Goal: Information Seeking & Learning: Learn about a topic

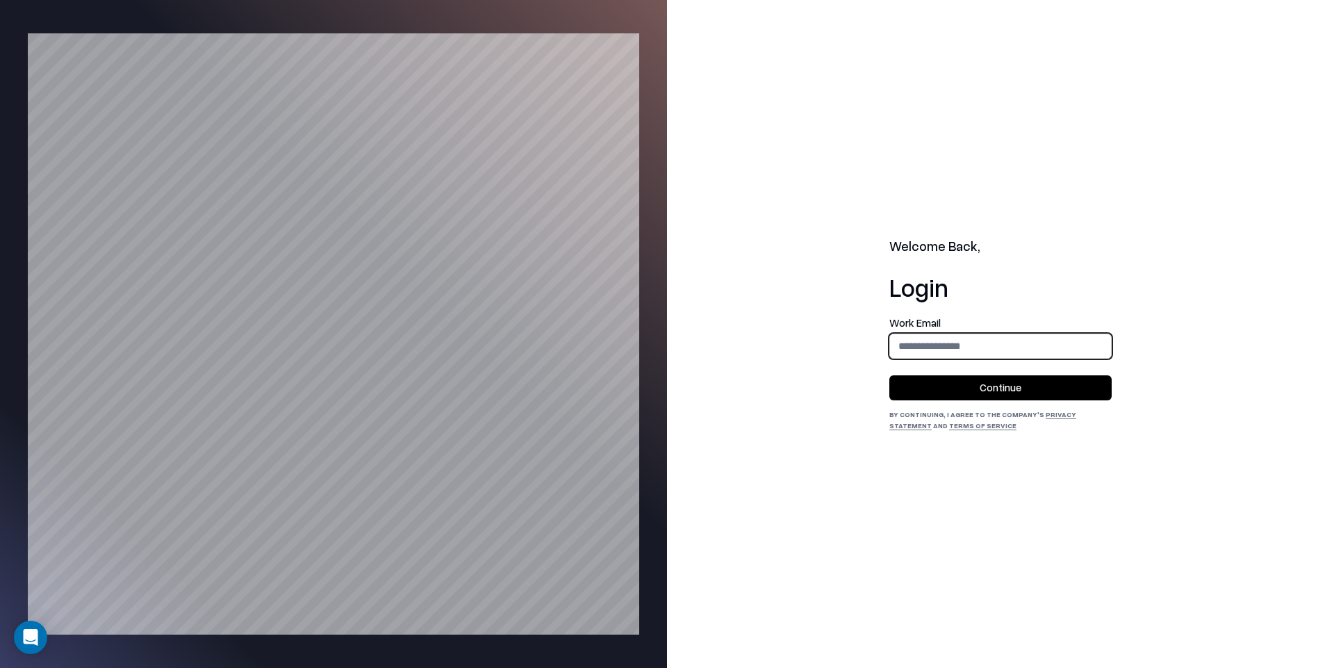
click at [991, 346] on input "email" at bounding box center [1000, 346] width 221 height 26
type input "**********"
click at [986, 381] on button "Continue" at bounding box center [1000, 387] width 222 height 25
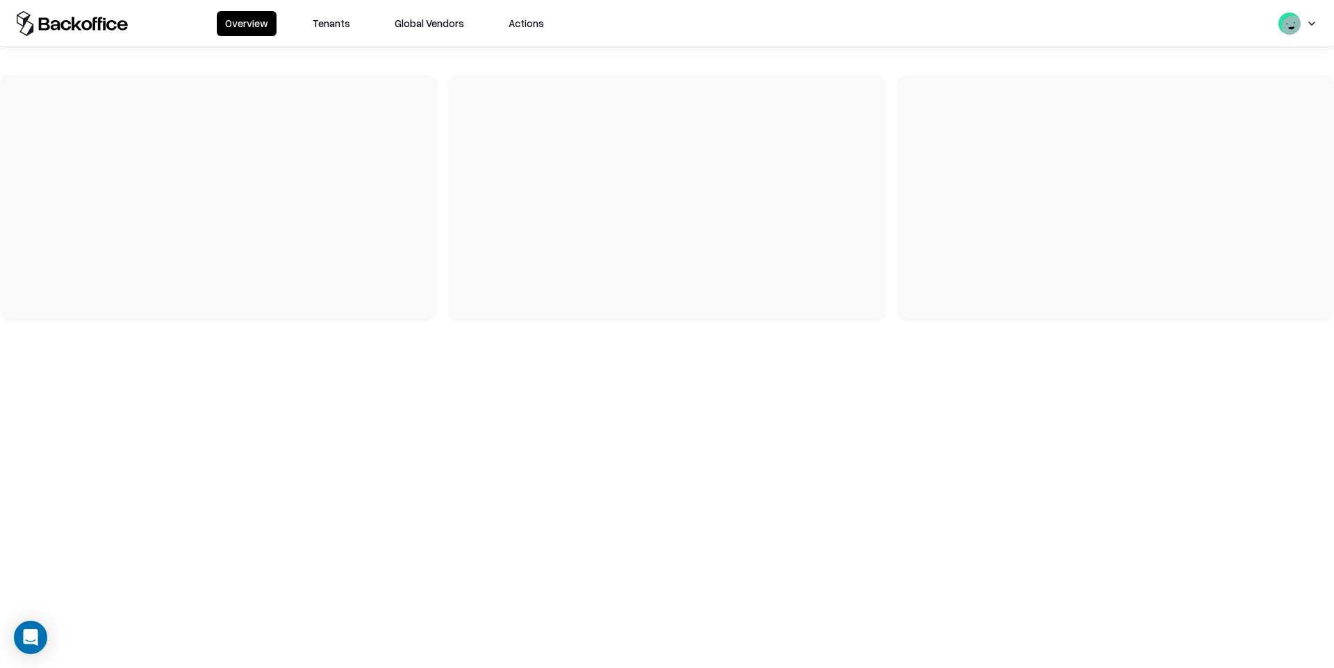
click at [333, 22] on button "Tenants" at bounding box center [331, 23] width 54 height 25
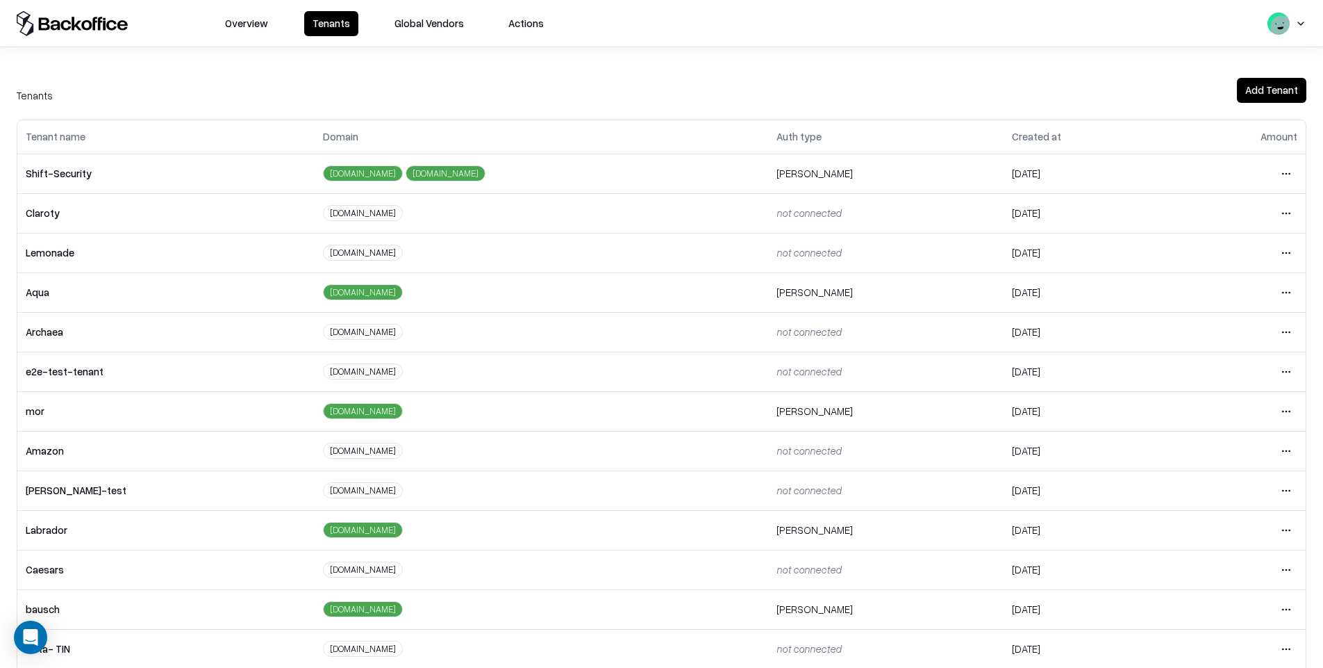
scroll to position [176, 0]
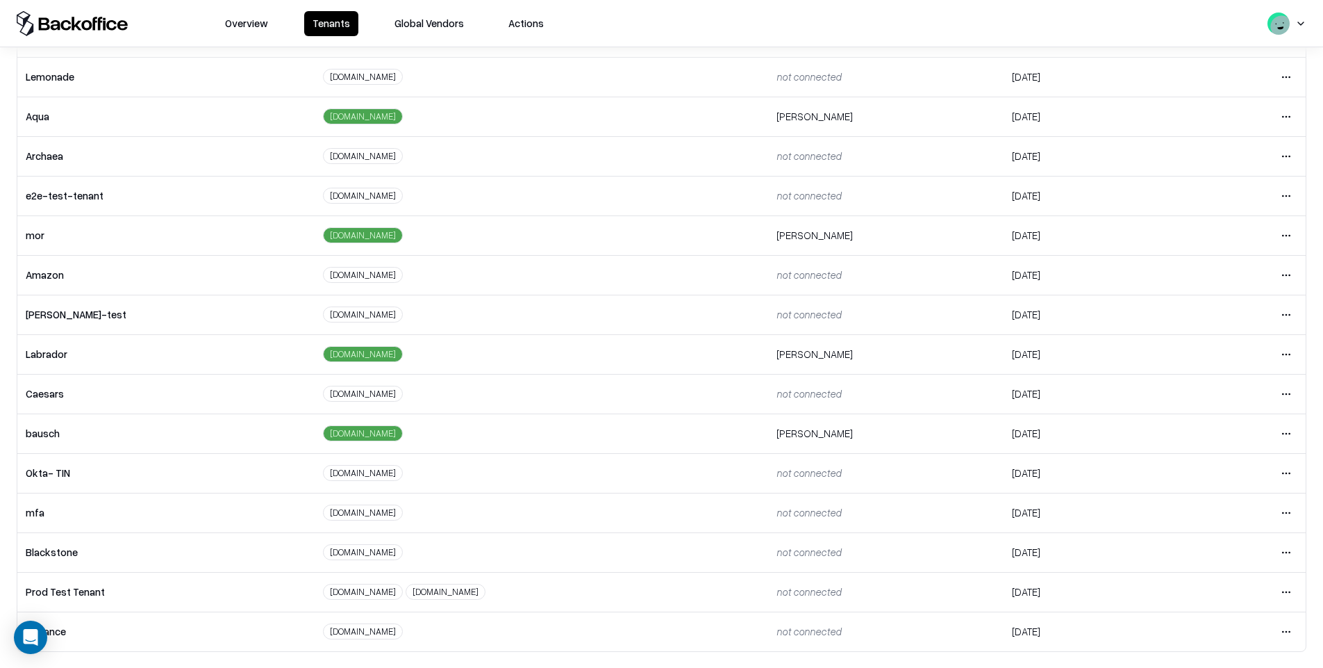
click at [1275, 398] on html "Overview Tenants Global Vendors Actions Tenants Add Tenant Tenant name Domain A…" at bounding box center [661, 334] width 1323 height 668
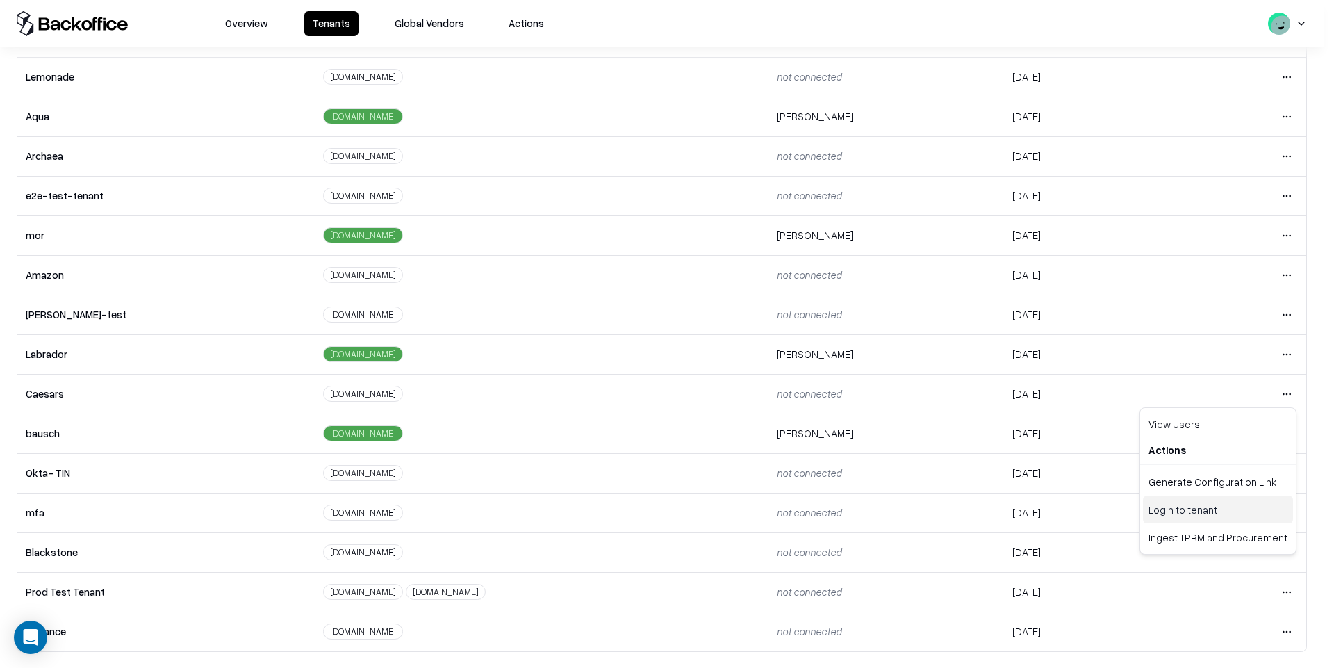
click at [1195, 512] on div "Login to tenant" at bounding box center [1218, 509] width 150 height 28
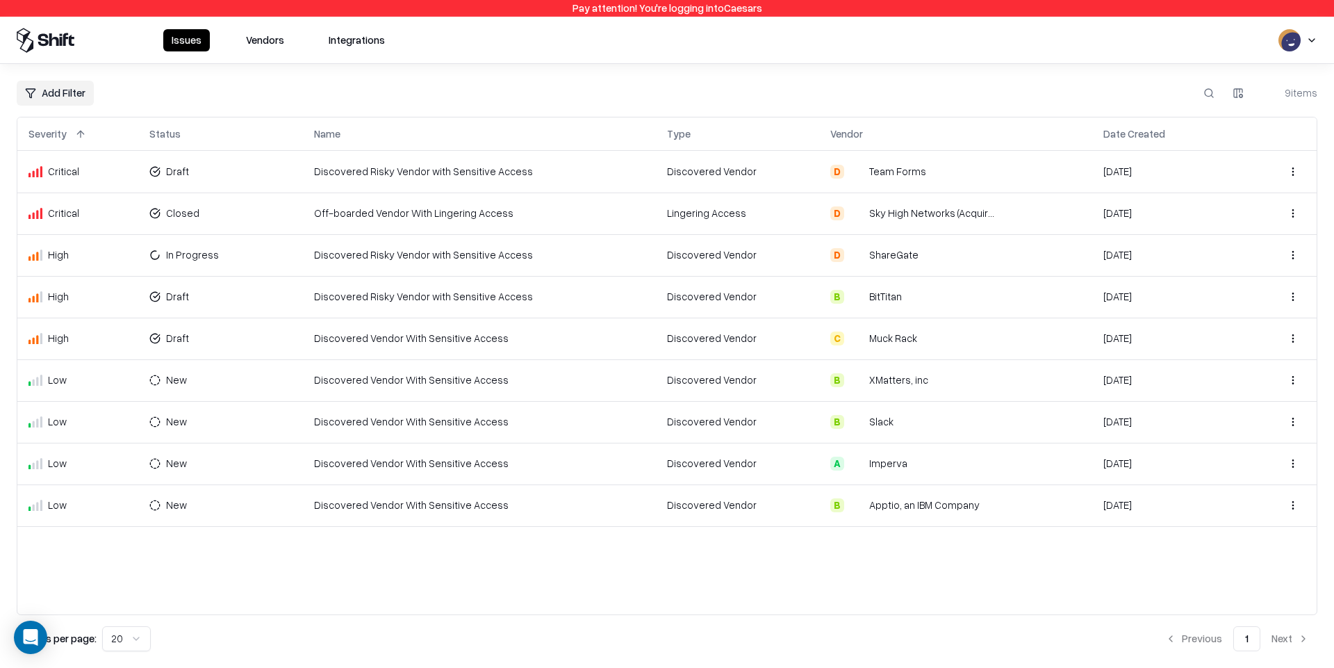
click at [268, 42] on button "Vendors" at bounding box center [265, 40] width 55 height 22
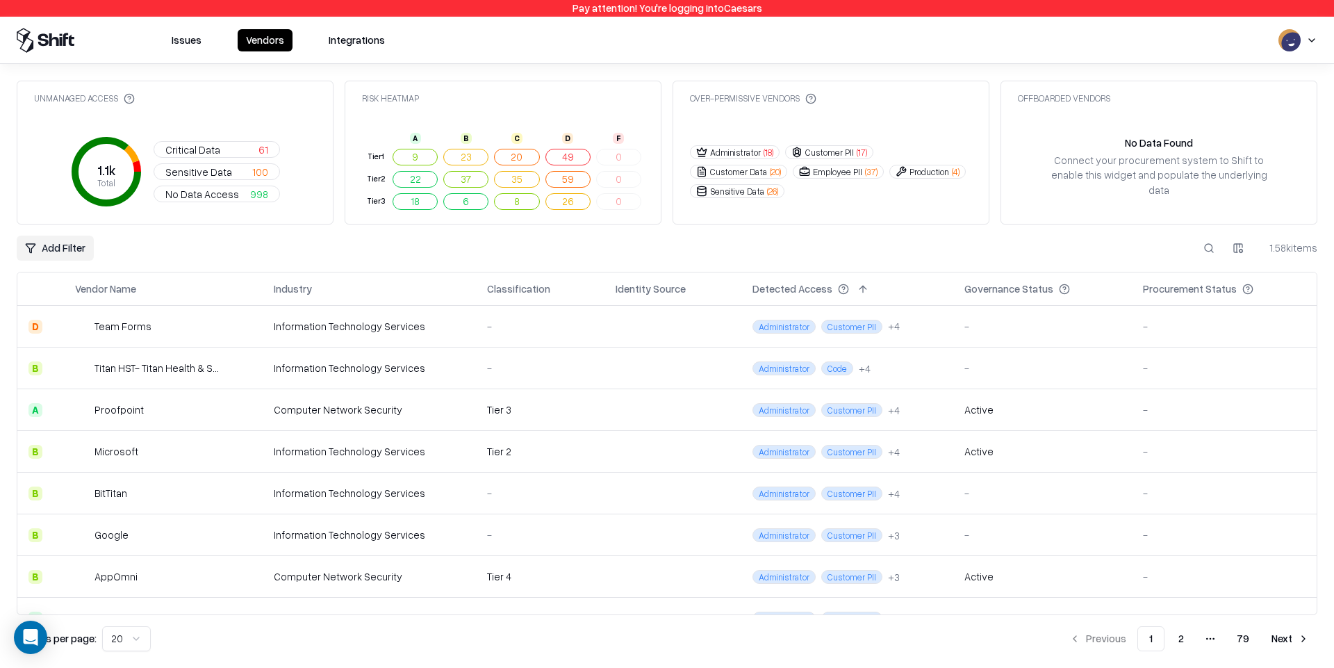
click at [340, 404] on div "Computer Network Security" at bounding box center [369, 409] width 191 height 15
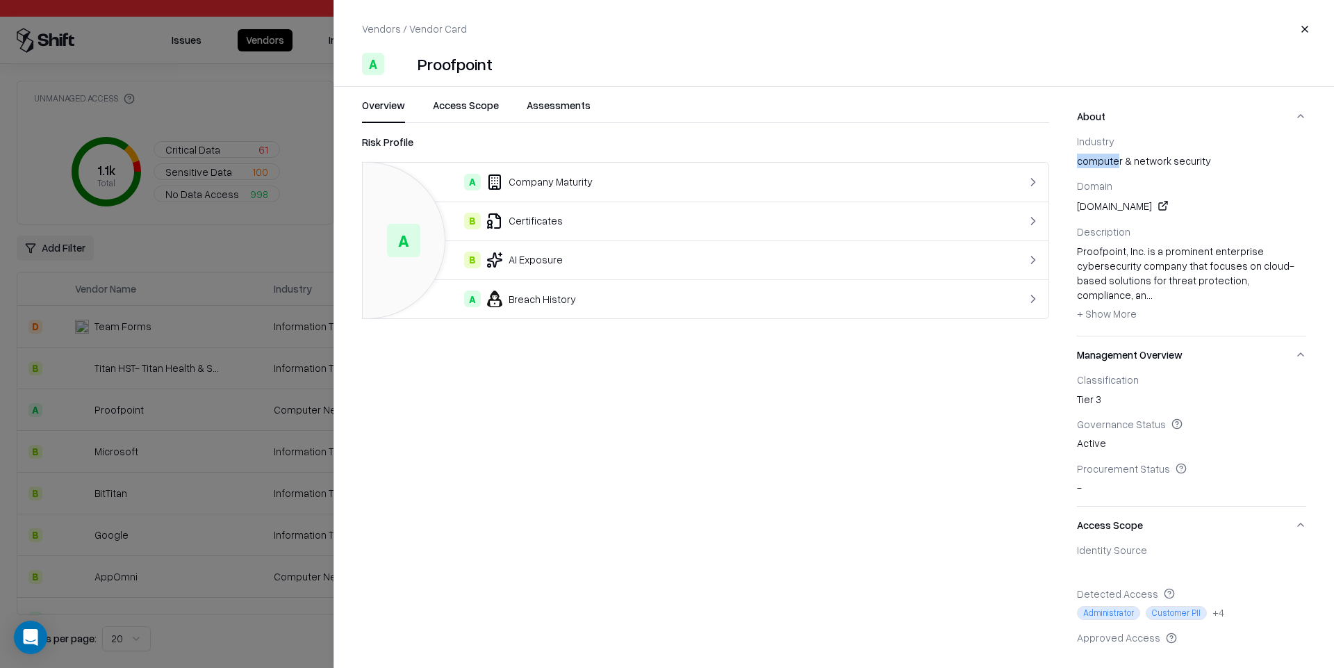
drag, startPoint x: 1114, startPoint y: 156, endPoint x: 1175, endPoint y: 152, distance: 60.5
click at [1171, 151] on div "Industry computer & network security" at bounding box center [1191, 151] width 229 height 33
drag, startPoint x: 1100, startPoint y: 208, endPoint x: 1131, endPoint y: 210, distance: 30.6
click at [1131, 209] on div "proofpoint.com" at bounding box center [1191, 205] width 229 height 17
drag, startPoint x: 1093, startPoint y: 267, endPoint x: 1123, endPoint y: 306, distance: 48.9
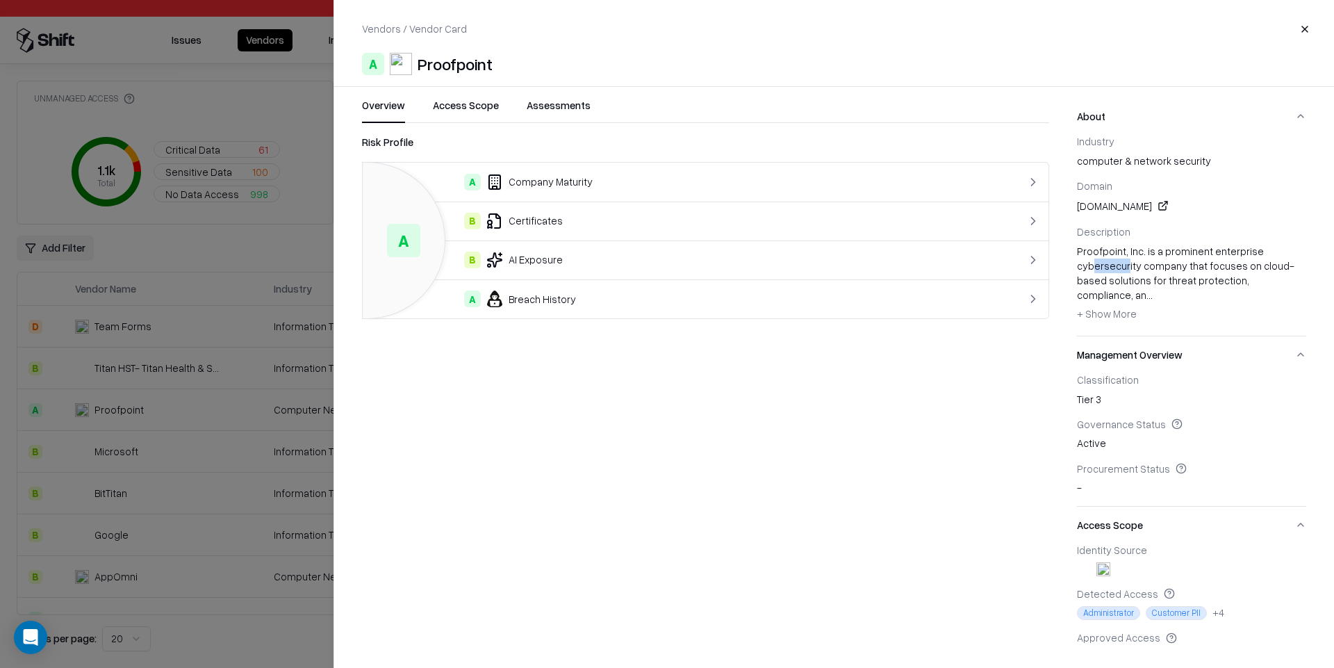
click at [1126, 270] on div "Proofpoint, Inc. is a prominent enterprise cybersecurity company that focuses o…" at bounding box center [1191, 284] width 229 height 81
click at [1114, 315] on span "+ Show More" at bounding box center [1107, 313] width 60 height 13
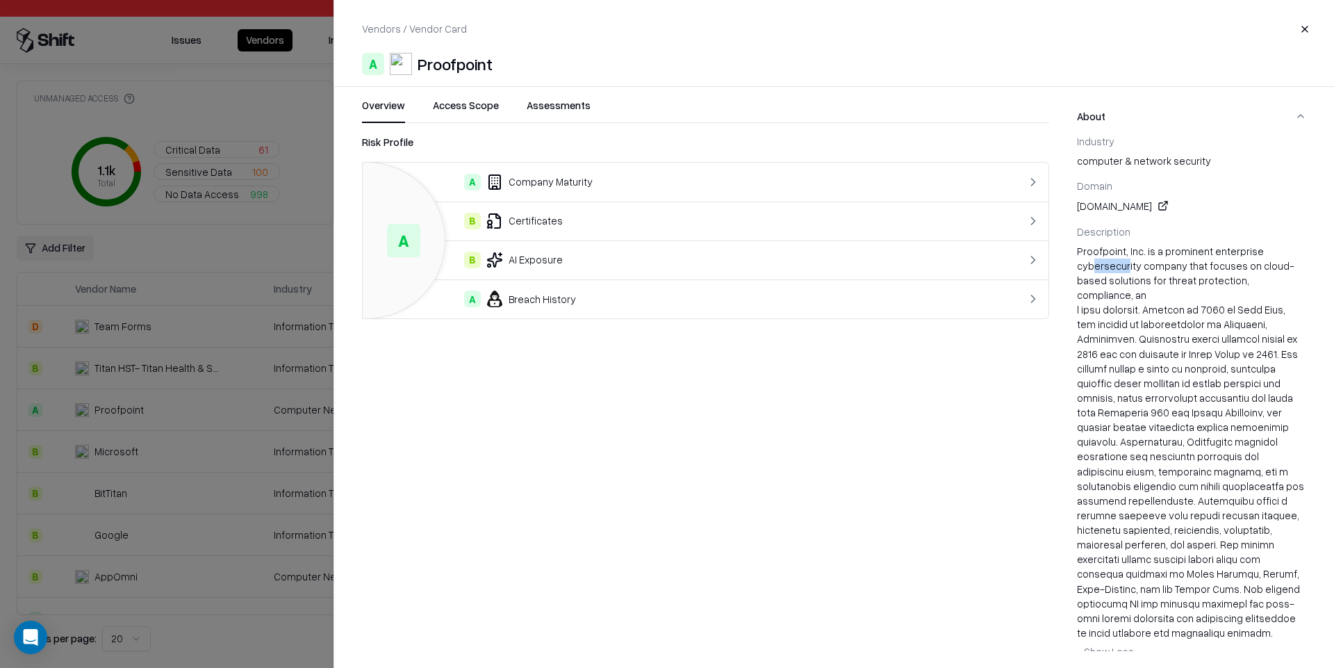
drag, startPoint x: 1139, startPoint y: 206, endPoint x: 1146, endPoint y: 499, distance: 293.2
click at [1150, 483] on div "Industry computer & network security Domain proofpoint.com Description Proofpoi…" at bounding box center [1191, 404] width 229 height 538
click at [1168, 454] on div at bounding box center [1191, 471] width 229 height 338
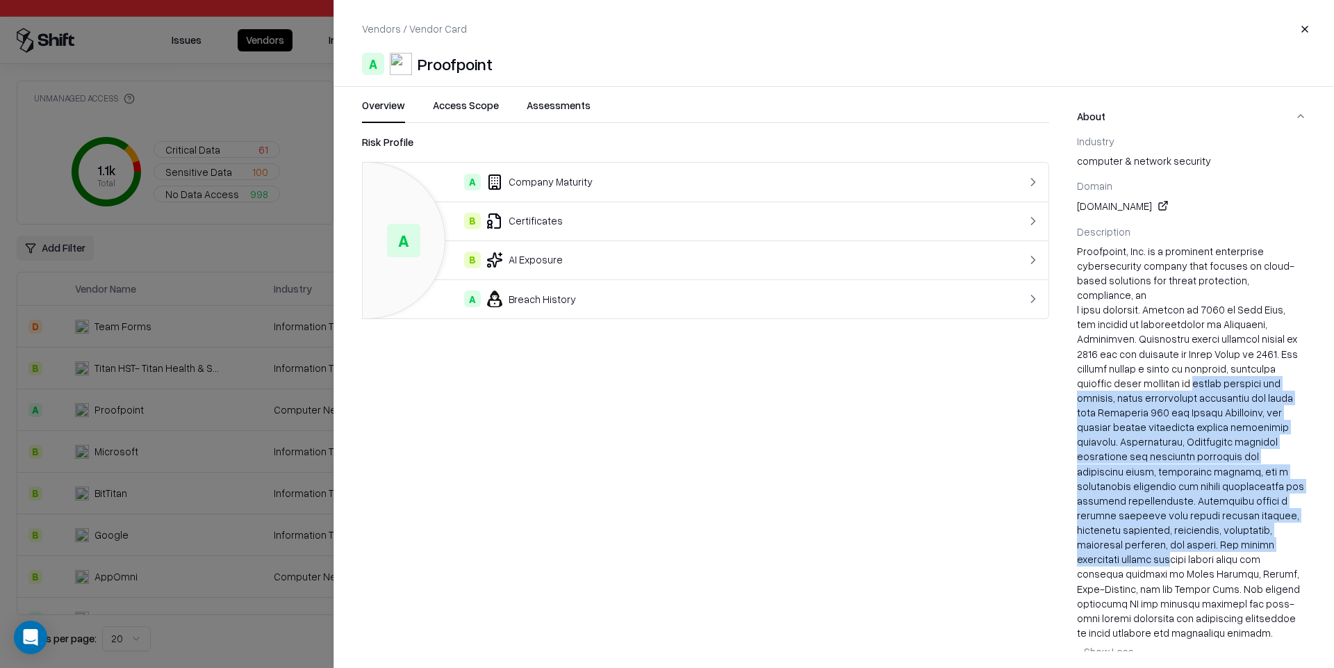
drag, startPoint x: 1152, startPoint y: 381, endPoint x: 1170, endPoint y: 544, distance: 163.5
click at [1170, 544] on div at bounding box center [1191, 471] width 229 height 338
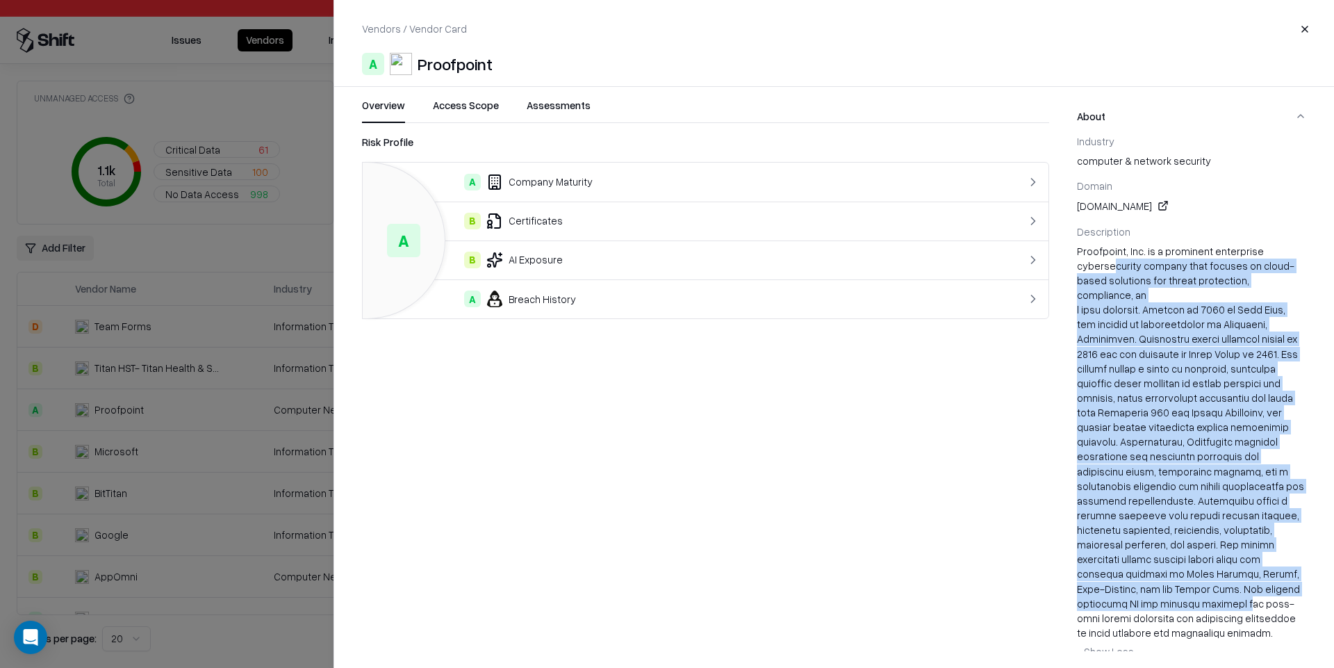
drag, startPoint x: 1174, startPoint y: 585, endPoint x: 1115, endPoint y: 269, distance: 321.5
click at [1115, 269] on div "Proofpoint, Inc. is a prominent enterprise cybersecurity company that focuses o…" at bounding box center [1191, 453] width 229 height 418
